Goal: Information Seeking & Learning: Check status

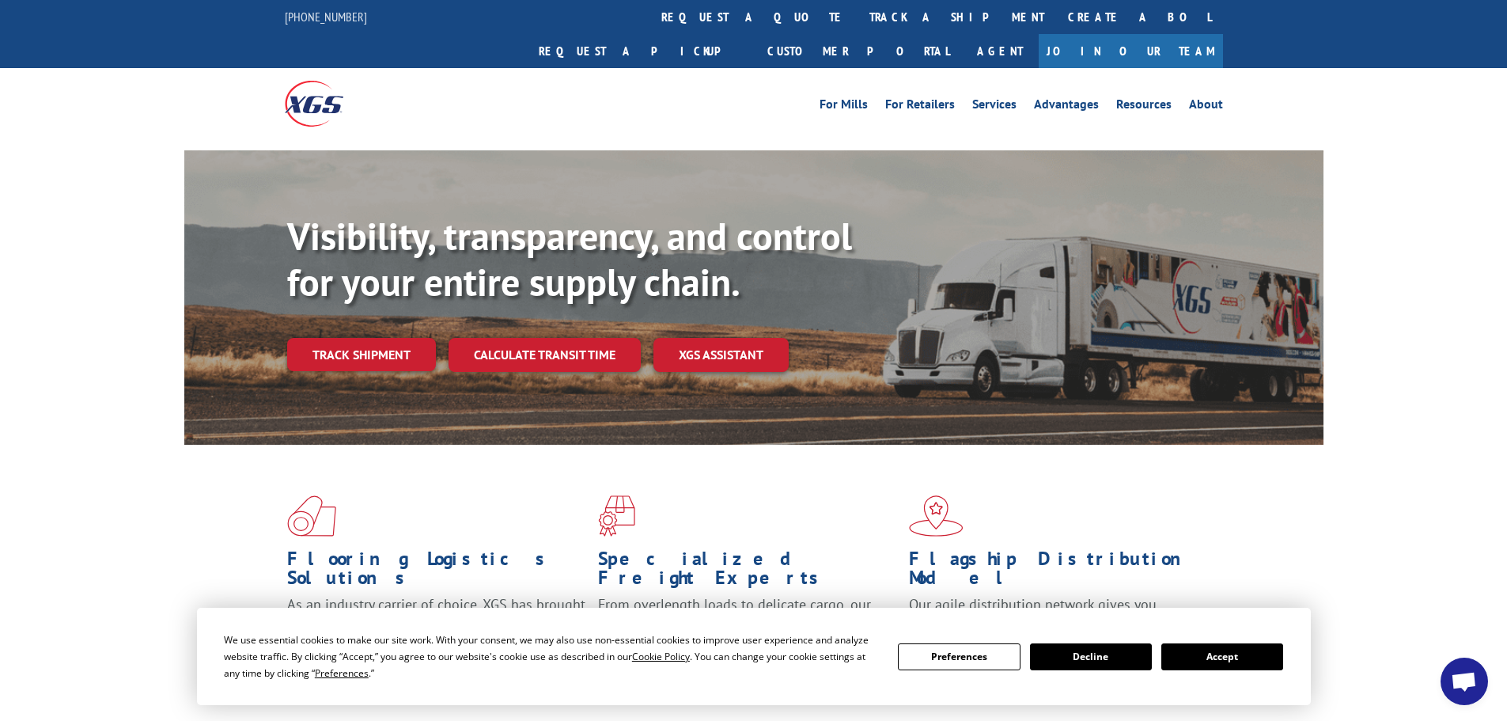
click at [1205, 657] on button "Accept" at bounding box center [1222, 656] width 122 height 27
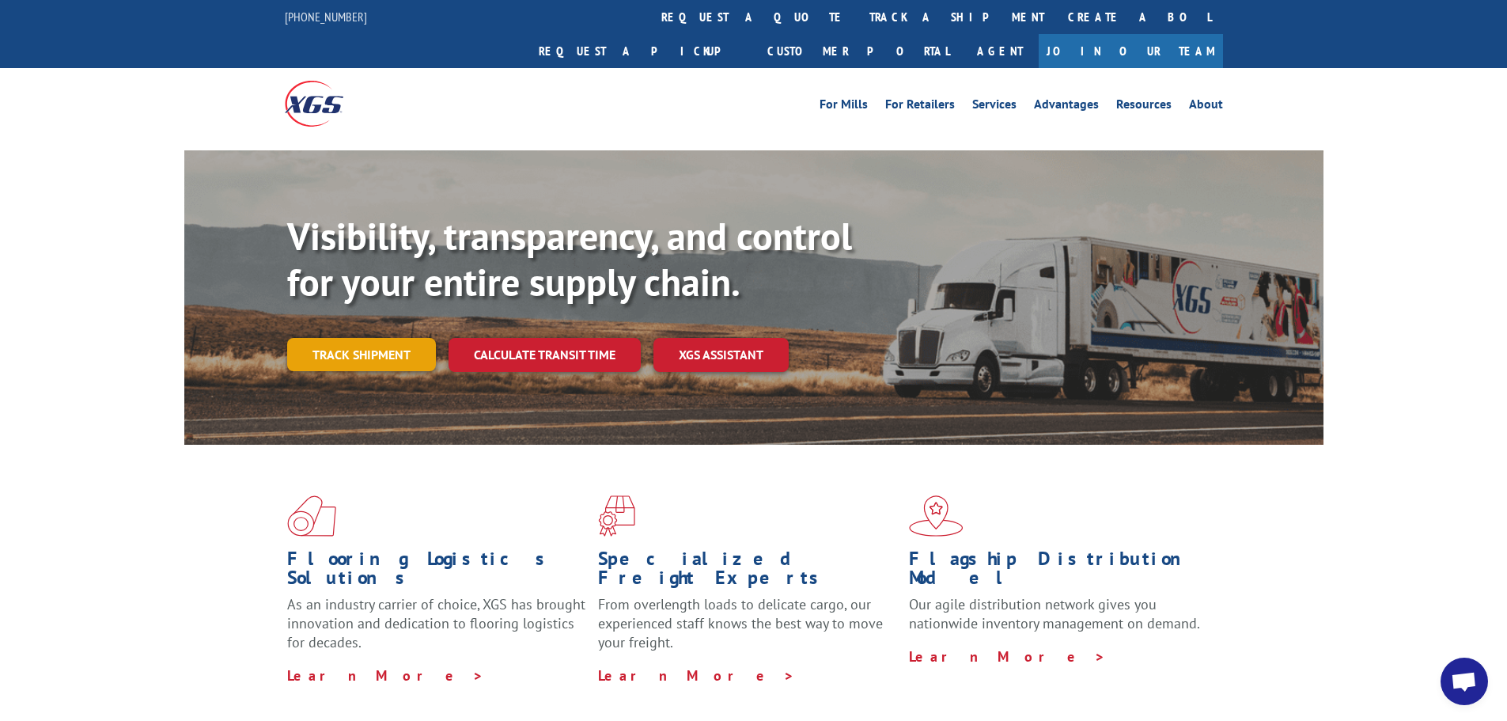
click at [362, 338] on link "Track shipment" at bounding box center [361, 354] width 149 height 33
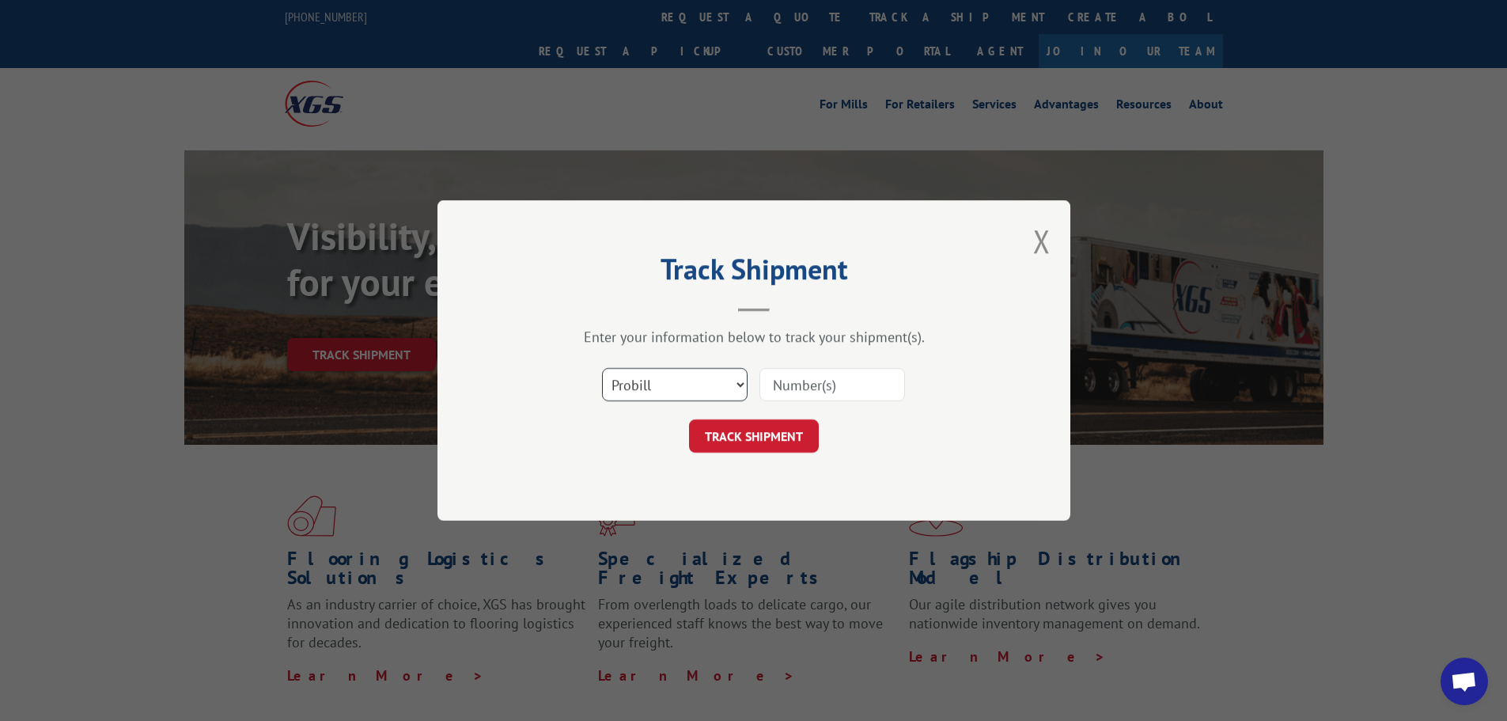
click at [742, 382] on select "Select category... Probill BOL PO" at bounding box center [675, 384] width 146 height 33
select select "po"
click at [602, 368] on select "Select category... Probill BOL PO" at bounding box center [675, 384] width 146 height 33
click at [803, 384] on input at bounding box center [833, 384] width 146 height 33
paste input "26893041"
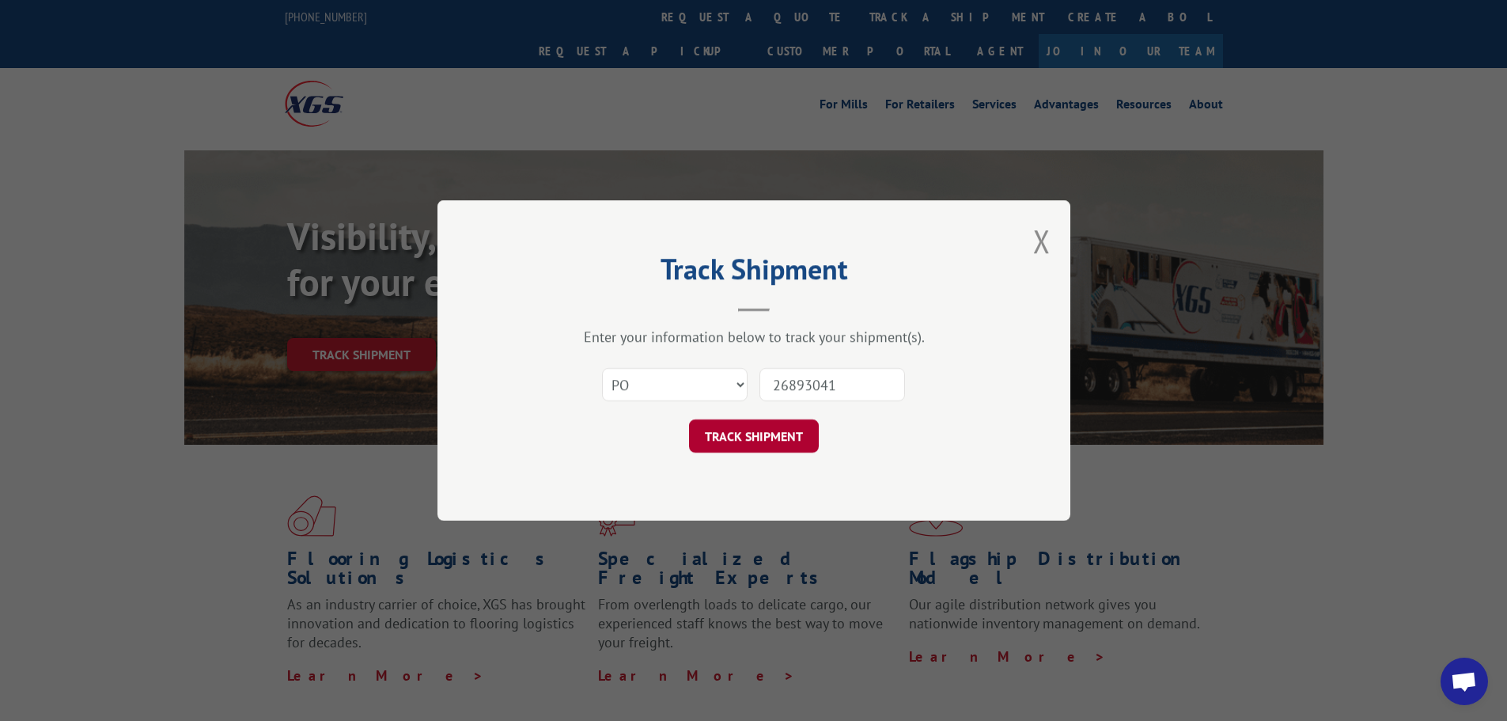
type input "26893041"
click at [779, 430] on button "TRACK SHIPMENT" at bounding box center [754, 435] width 130 height 33
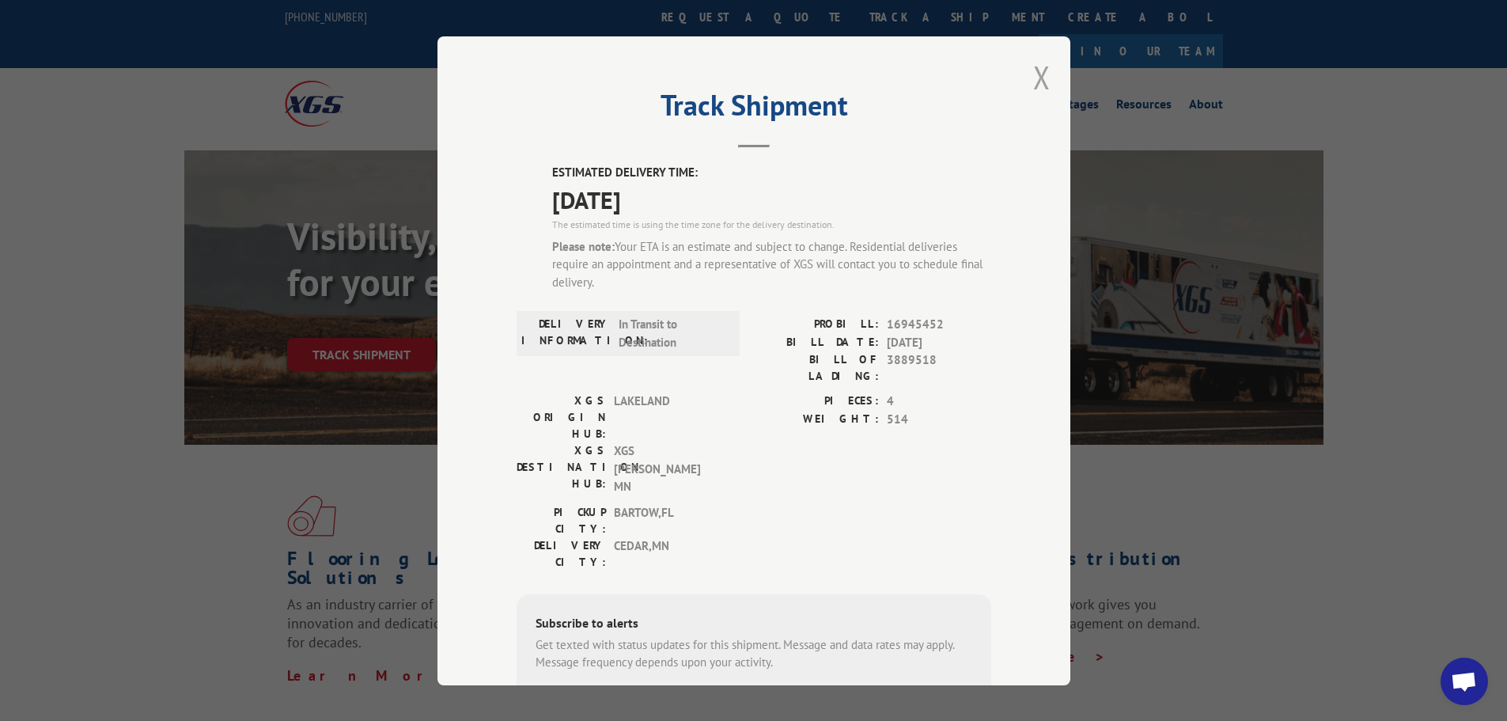
click at [1035, 74] on button "Close modal" at bounding box center [1041, 77] width 17 height 42
